Goal: Task Accomplishment & Management: Complete application form

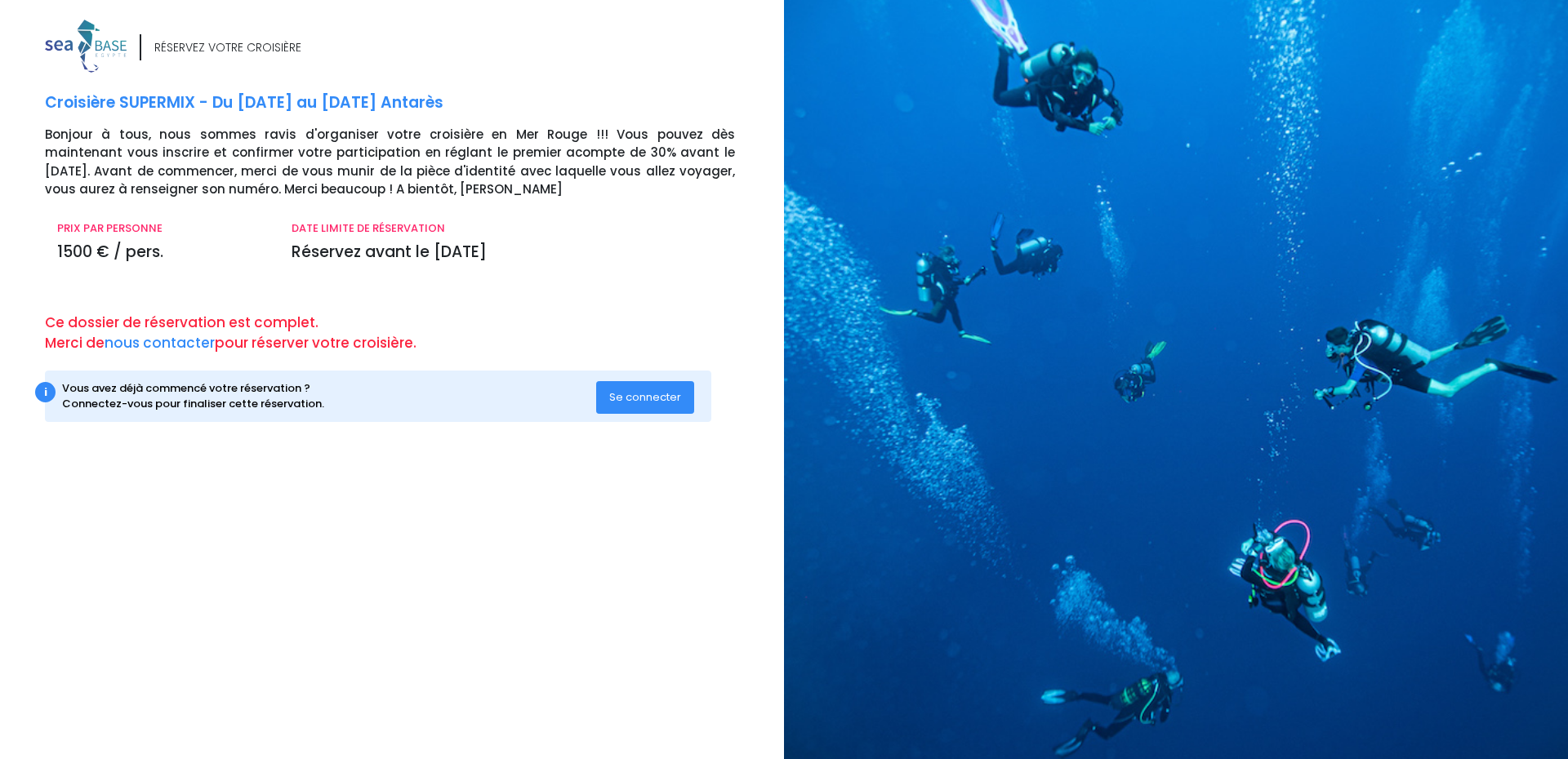
click at [636, 392] on span "Se connecter" at bounding box center [644, 397] width 72 height 16
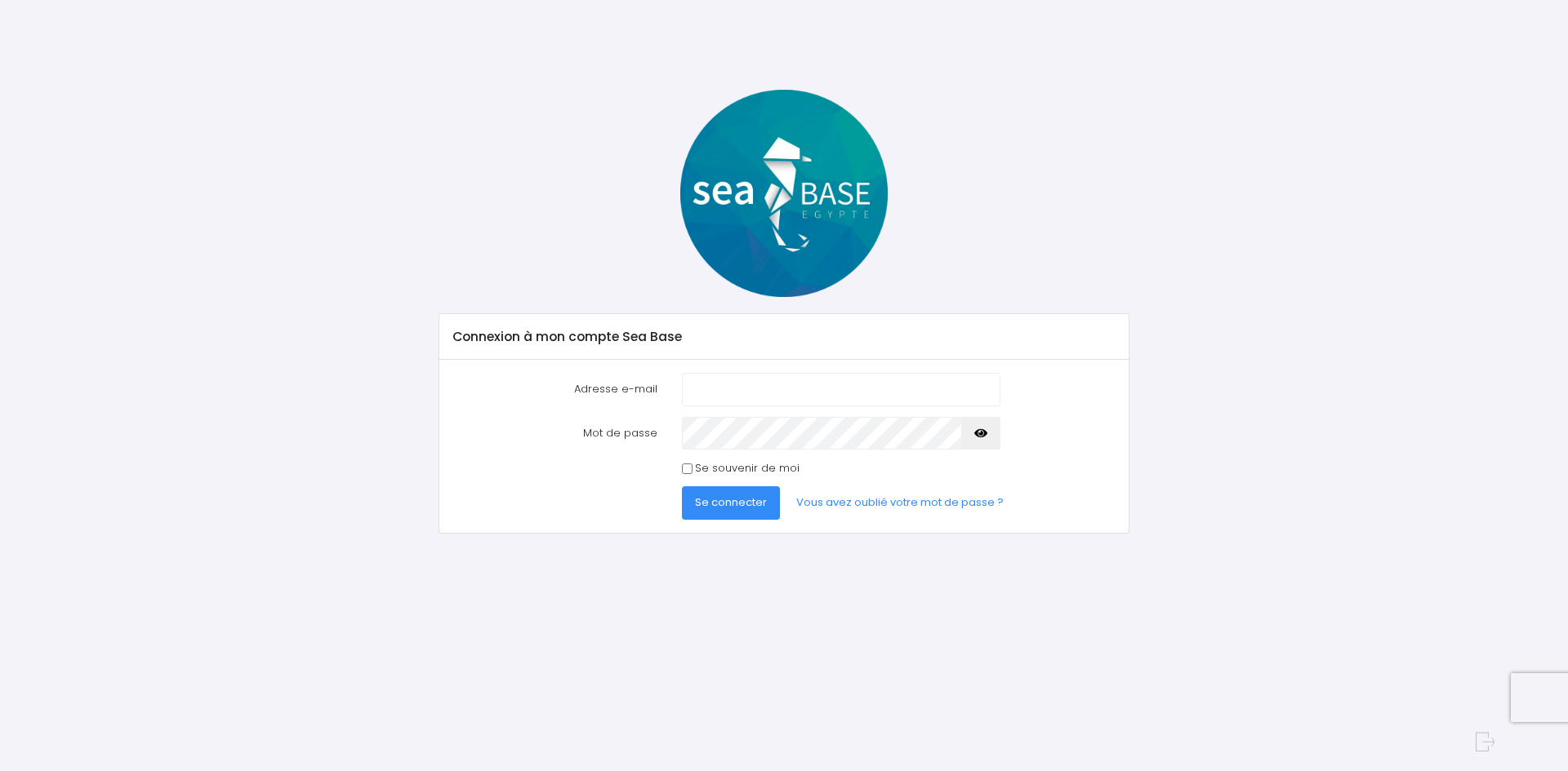
type input "[PERSON_NAME][EMAIL_ADDRESS][DOMAIN_NAME]"
click at [688, 469] on input "Se souvenir de moi" at bounding box center [687, 469] width 11 height 11
checkbox input "true"
click at [716, 494] on button "Se connecter" at bounding box center [730, 503] width 98 height 33
